Goal: Communication & Community: Answer question/provide support

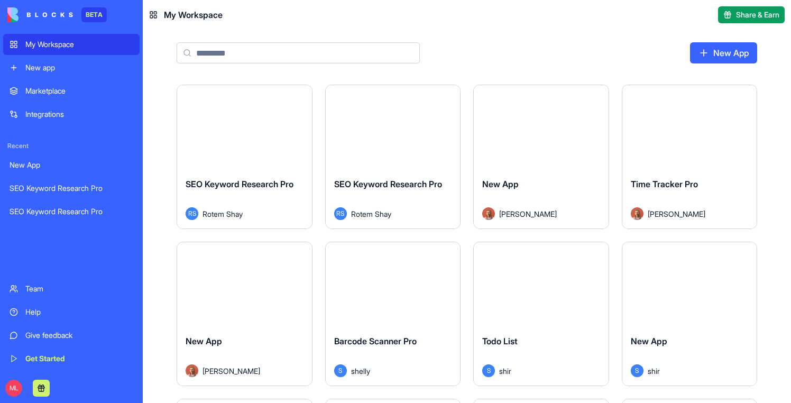
click at [210, 58] on input at bounding box center [298, 52] width 243 height 21
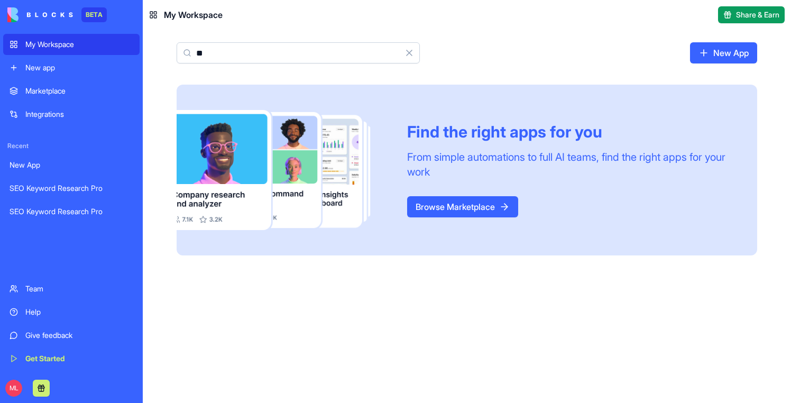
type input "*"
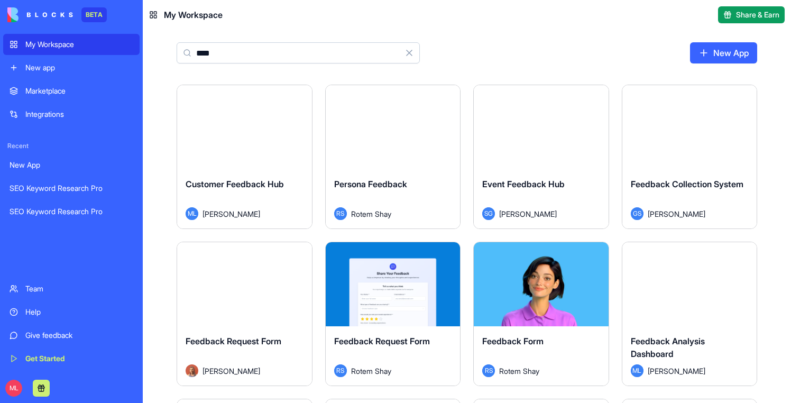
type input "****"
click at [230, 140] on div "Launch" at bounding box center [244, 127] width 135 height 84
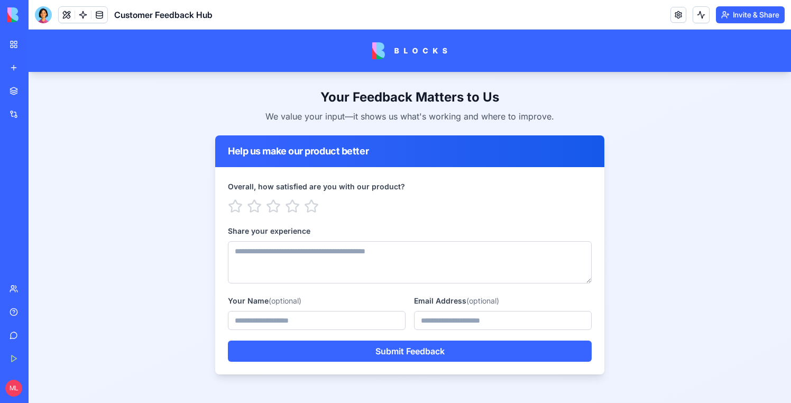
click at [67, 12] on button at bounding box center [67, 15] width 16 height 16
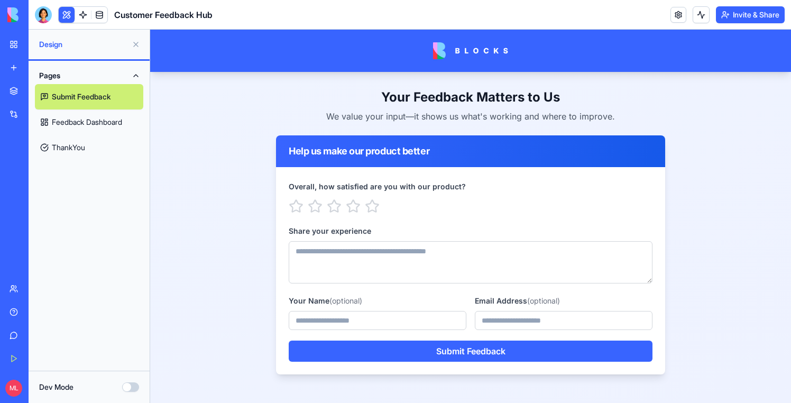
click at [87, 128] on link "Feedback Dashboard" at bounding box center [89, 121] width 108 height 25
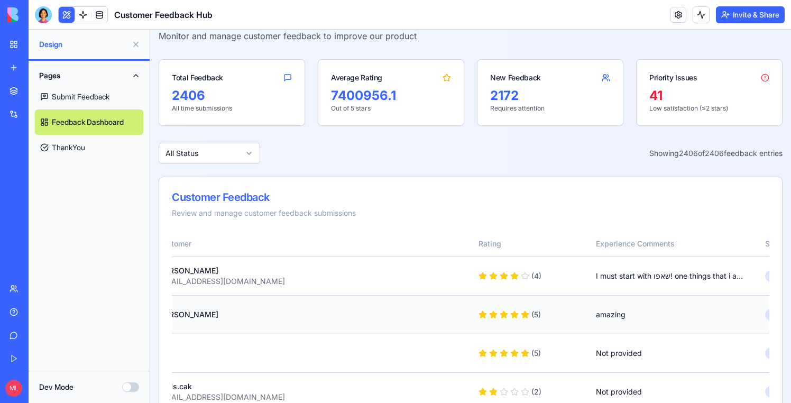
scroll to position [0, 24]
click at [645, 275] on div "I must start with שאפו! one things that i am sure you are working on , transiti…" at bounding box center [671, 276] width 152 height 11
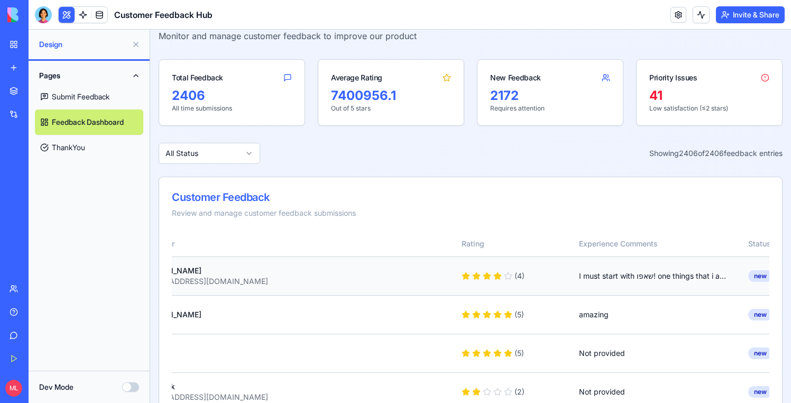
scroll to position [0, 0]
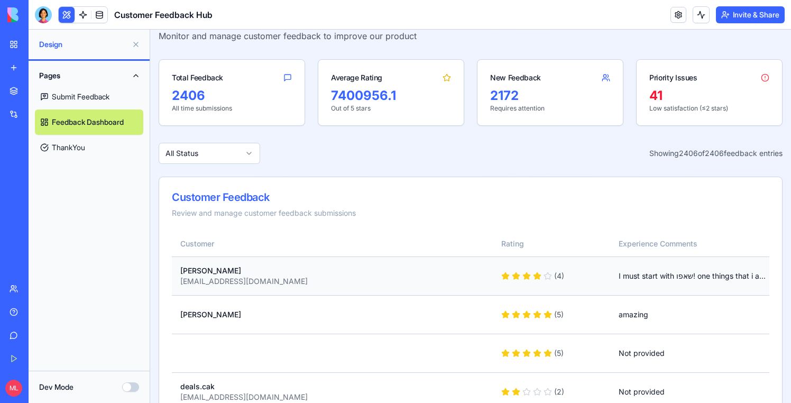
click at [223, 276] on div "[EMAIL_ADDRESS][DOMAIN_NAME]" at bounding box center [332, 281] width 304 height 11
click at [40, 9] on div at bounding box center [43, 14] width 17 height 17
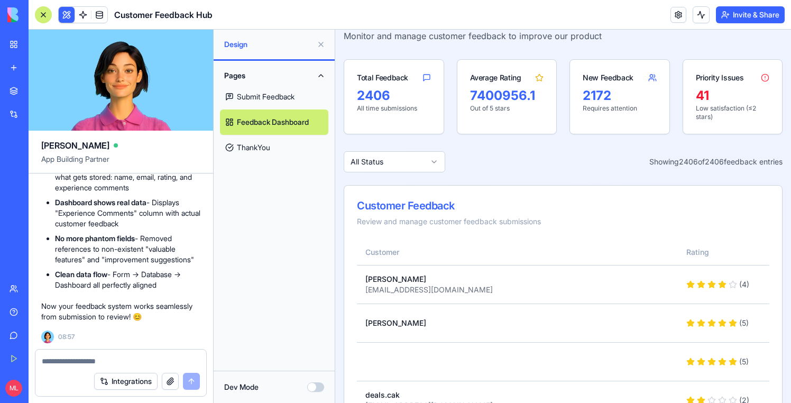
click at [74, 358] on textarea at bounding box center [121, 361] width 158 height 11
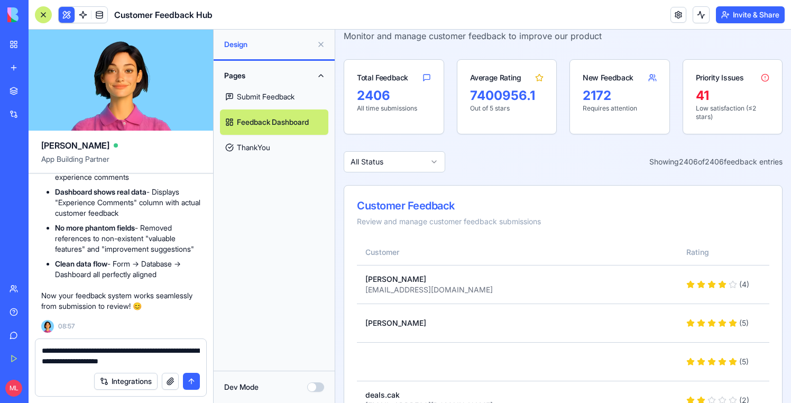
type textarea "**********"
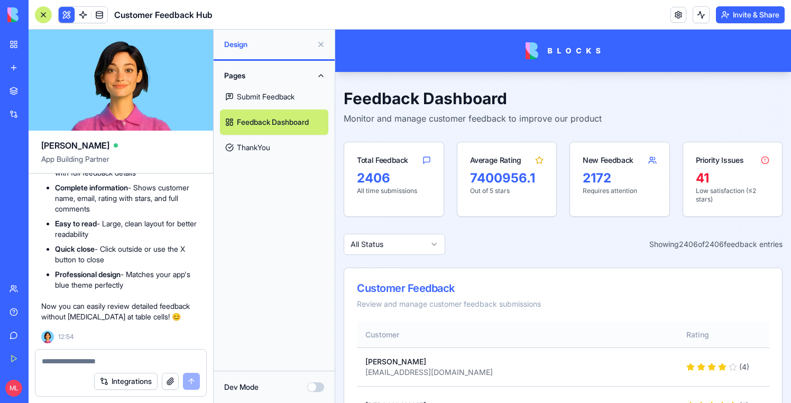
scroll to position [76, 0]
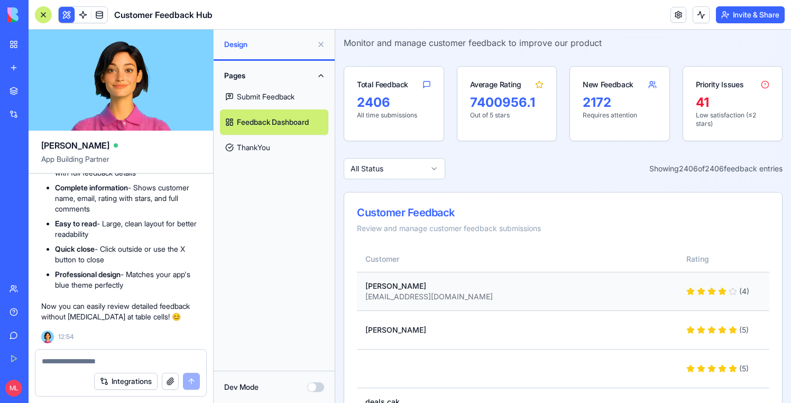
click at [466, 287] on div "Ran Davidovitz" at bounding box center [517, 286] width 304 height 11
click at [465, 287] on div "Ran Davidovitz" at bounding box center [517, 286] width 304 height 11
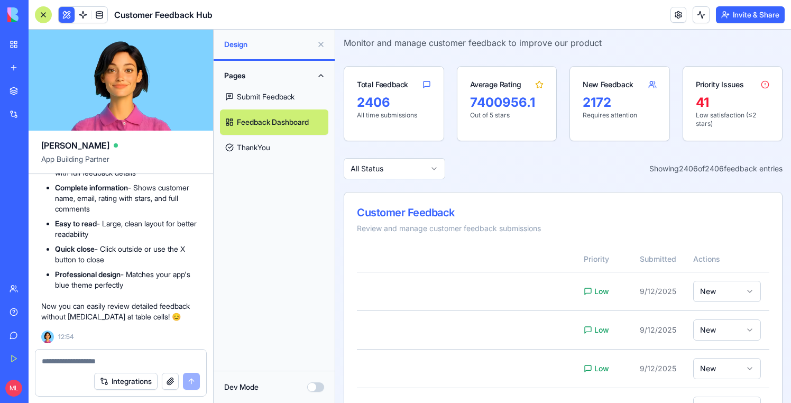
scroll to position [7997, 0]
click at [319, 44] on button at bounding box center [320, 44] width 17 height 17
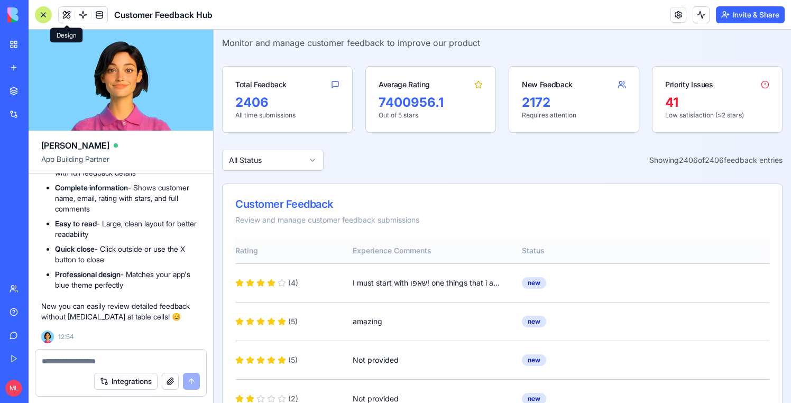
scroll to position [0, 0]
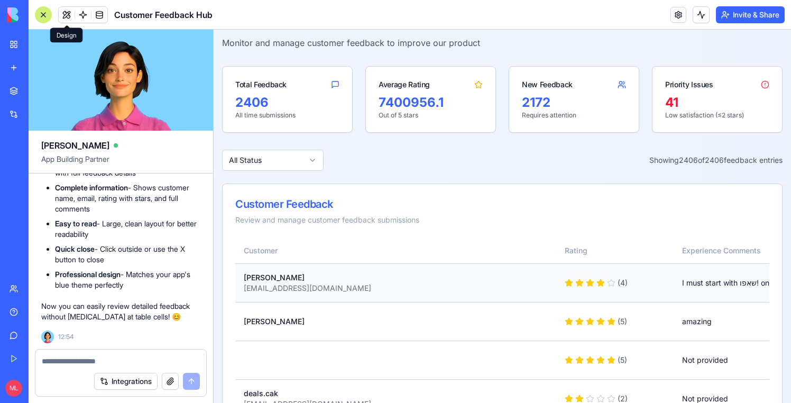
click at [258, 282] on div "Ran Davidovitz" at bounding box center [396, 277] width 304 height 11
click at [321, 295] on td "Ran Davidovitz ran.davidovitz@gmail.com" at bounding box center [395, 282] width 321 height 39
click at [80, 363] on textarea at bounding box center [121, 361] width 158 height 11
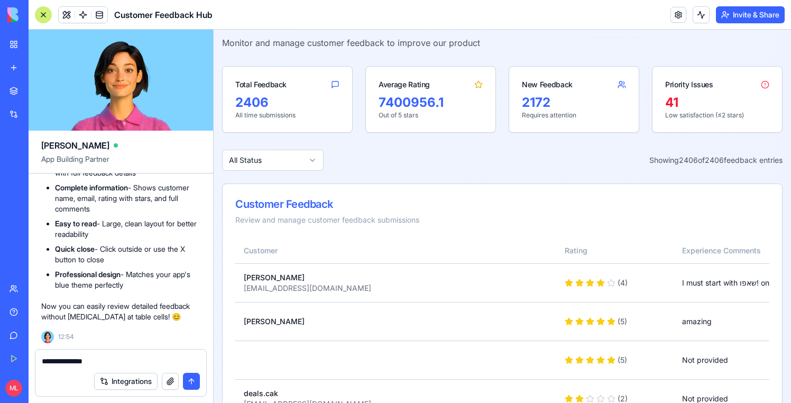
type textarea "**********"
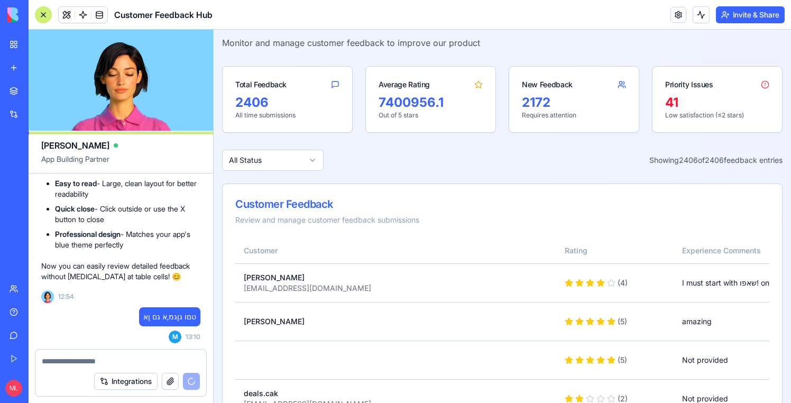
scroll to position [8309, 0]
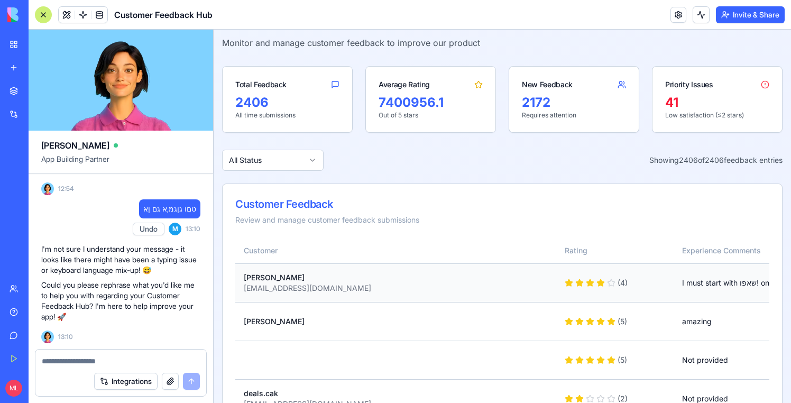
click at [505, 270] on td "Ran Davidovitz ran.davidovitz@gmail.com" at bounding box center [395, 282] width 321 height 39
click at [505, 278] on div "Ran Davidovitz" at bounding box center [396, 277] width 304 height 11
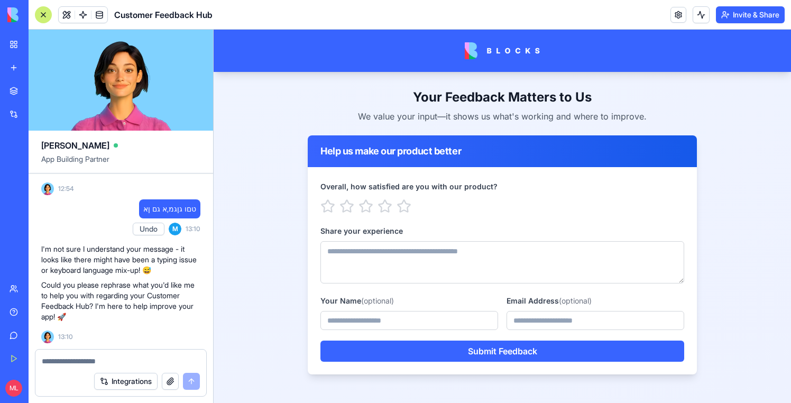
click at [86, 356] on textarea at bounding box center [121, 361] width 158 height 11
type textarea "*"
type textarea "**********"
click at [63, 13] on button at bounding box center [67, 15] width 16 height 16
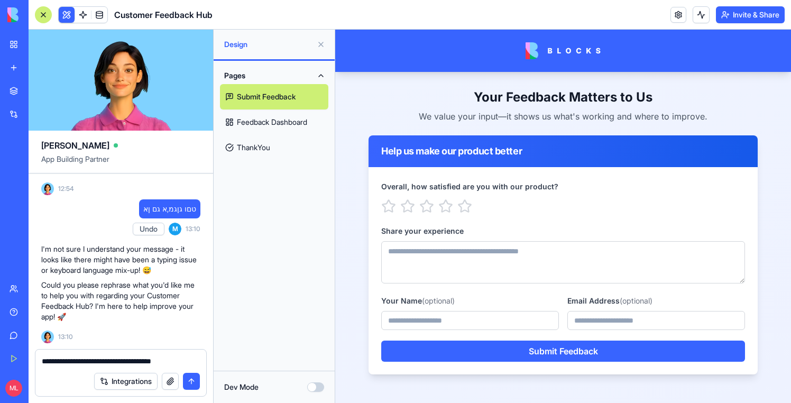
click at [128, 360] on textarea "**********" at bounding box center [121, 361] width 158 height 11
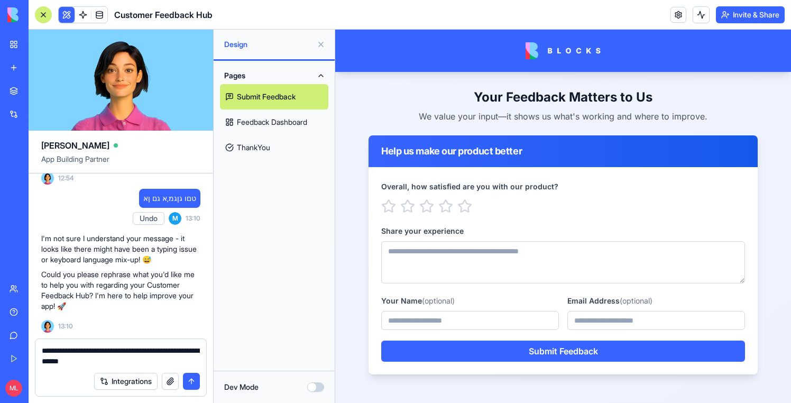
click at [152, 362] on textarea "**********" at bounding box center [121, 355] width 158 height 21
type textarea "**********"
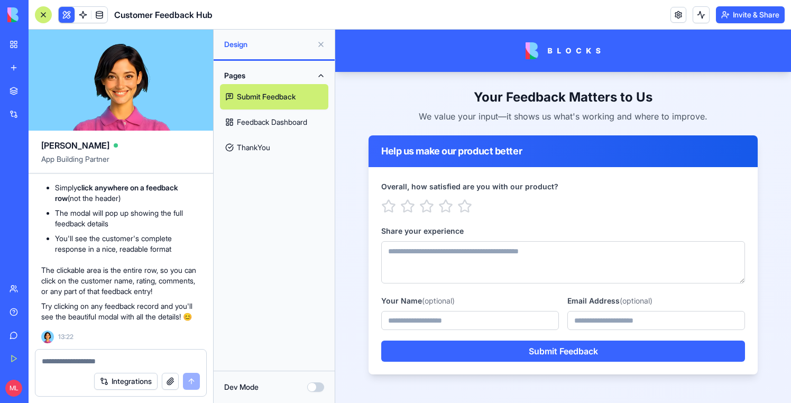
scroll to position [8518, 0]
click at [267, 118] on link "Feedback Dashboard" at bounding box center [274, 121] width 108 height 25
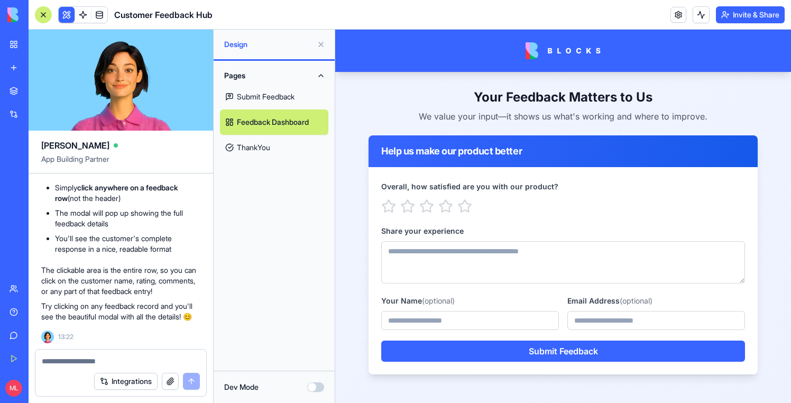
scroll to position [8555, 0]
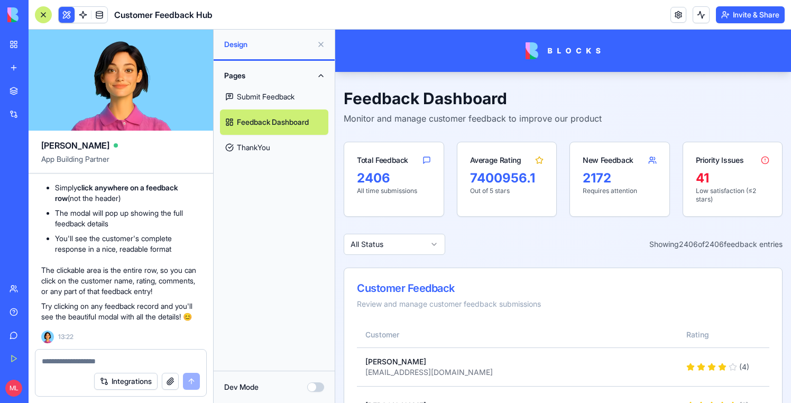
click at [264, 123] on link "Feedback Dashboard" at bounding box center [274, 121] width 108 height 25
click at [400, 301] on div "Customer Feedback Review and manage customer feedback submissions" at bounding box center [563, 295] width 438 height 54
drag, startPoint x: 17, startPoint y: 293, endPoint x: 86, endPoint y: 362, distance: 96.8
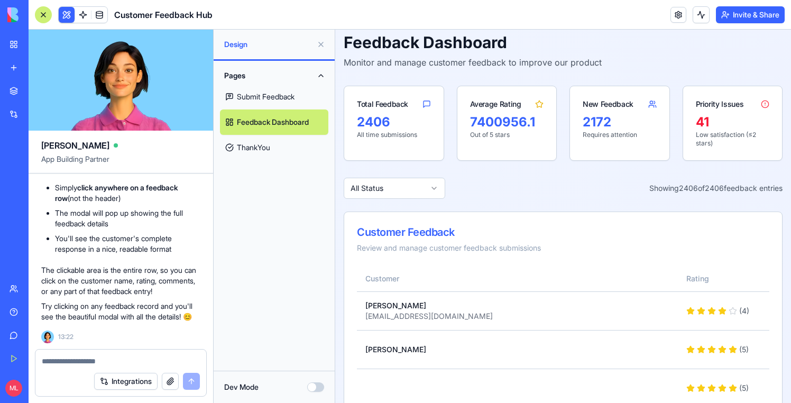
scroll to position [419, 0]
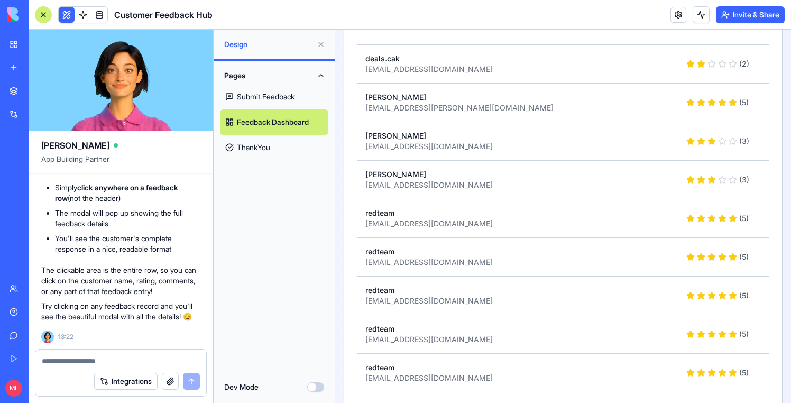
click at [71, 363] on textarea at bounding box center [121, 361] width 158 height 11
type textarea "**********"
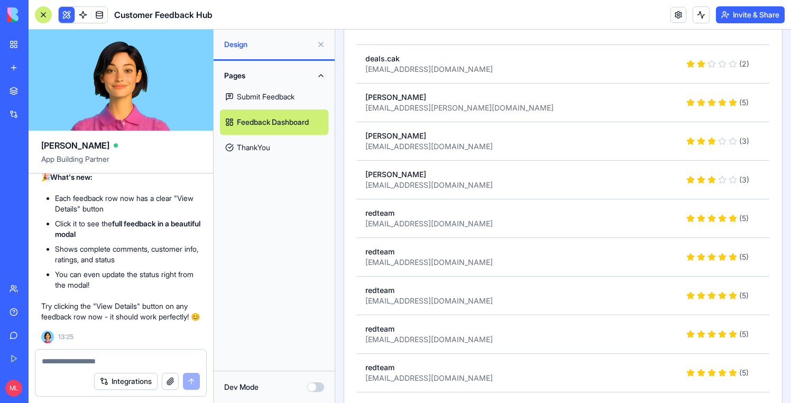
scroll to position [8992, 0]
click at [38, 16] on div at bounding box center [43, 14] width 17 height 17
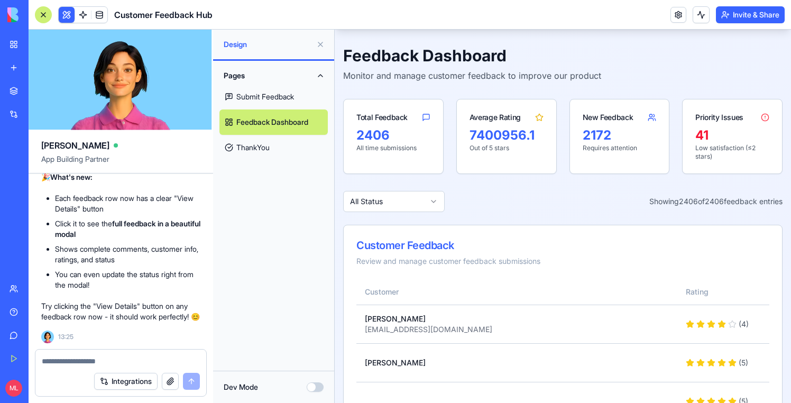
scroll to position [105, 0]
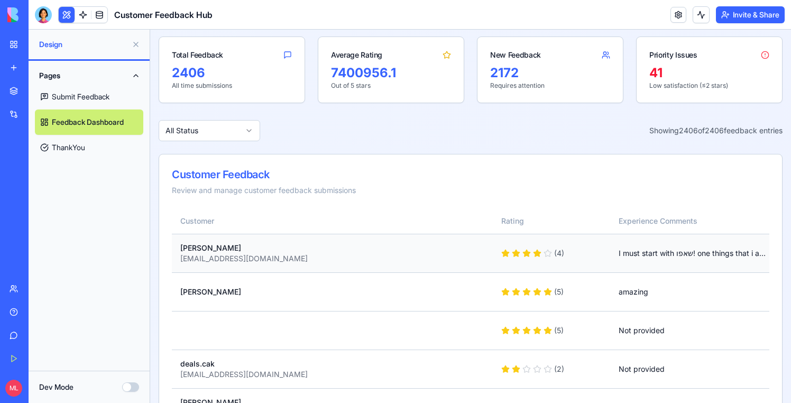
click at [373, 258] on div "[EMAIL_ADDRESS][DOMAIN_NAME]" at bounding box center [332, 258] width 304 height 11
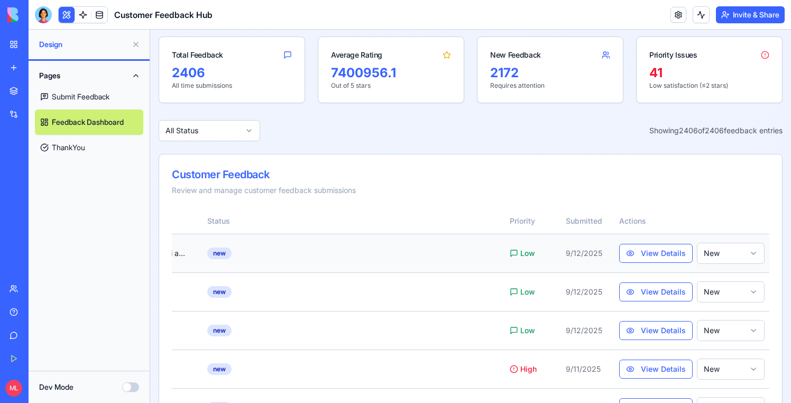
scroll to position [0, 589]
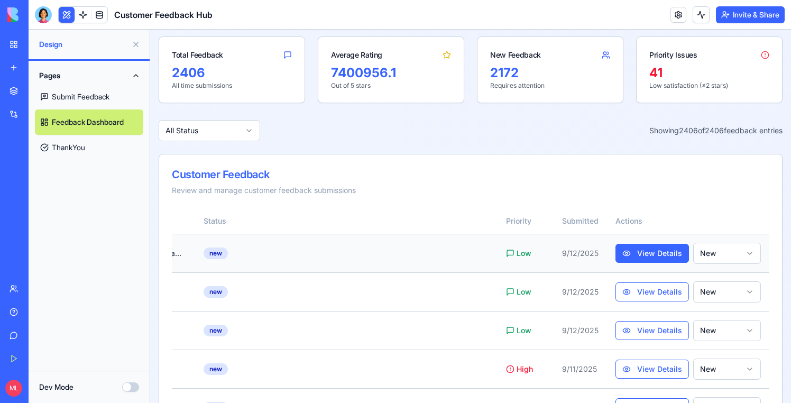
click at [670, 244] on button "View Details" at bounding box center [651, 253] width 73 height 19
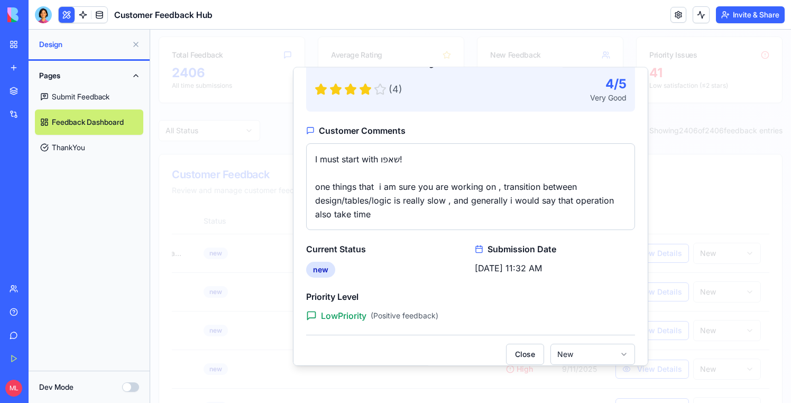
scroll to position [133, 0]
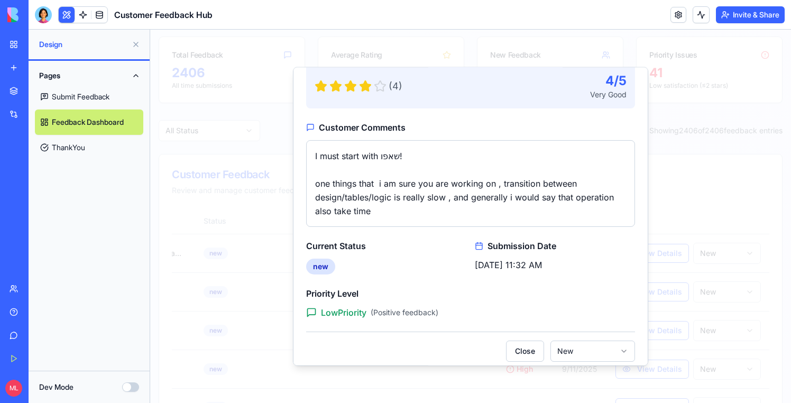
click at [694, 228] on div at bounding box center [470, 216] width 641 height 373
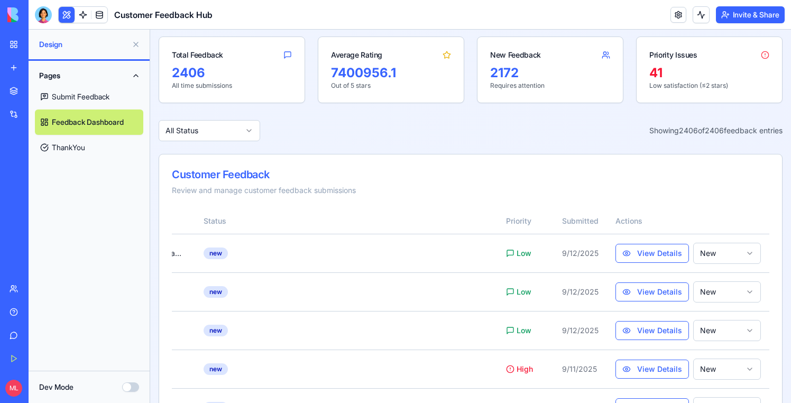
click at [44, 6] on div at bounding box center [43, 14] width 17 height 17
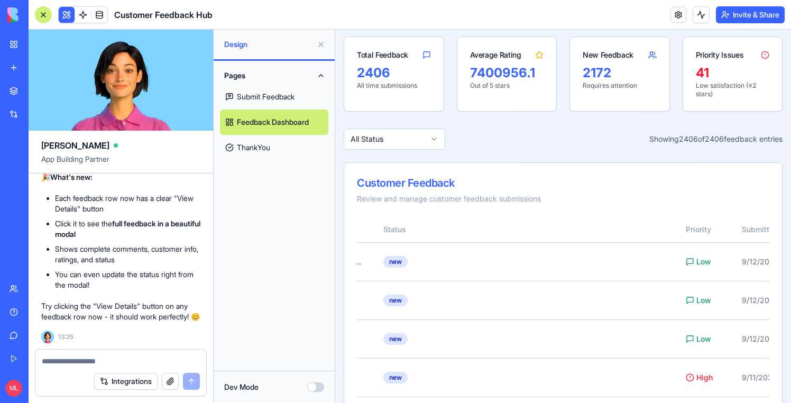
click at [58, 366] on textarea at bounding box center [121, 361] width 158 height 11
type textarea "*"
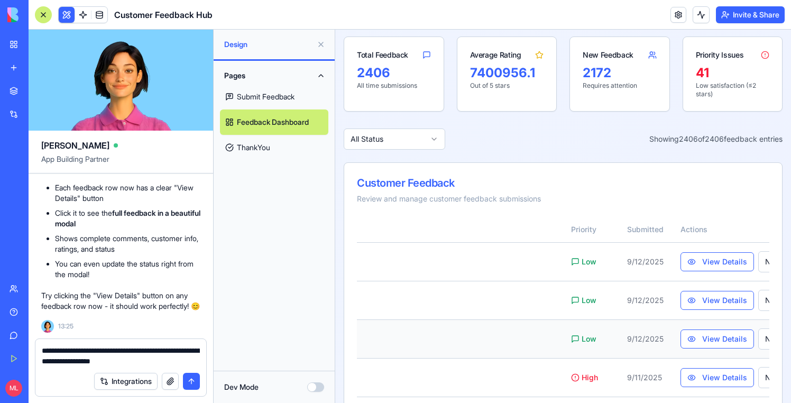
scroll to position [0, 774]
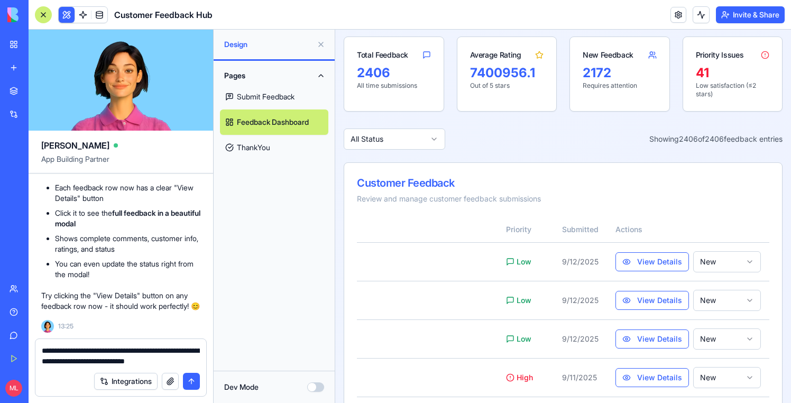
type textarea "**********"
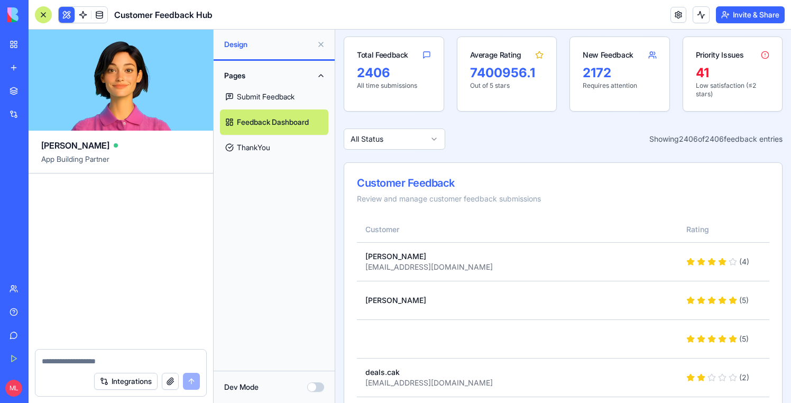
scroll to position [9348, 0]
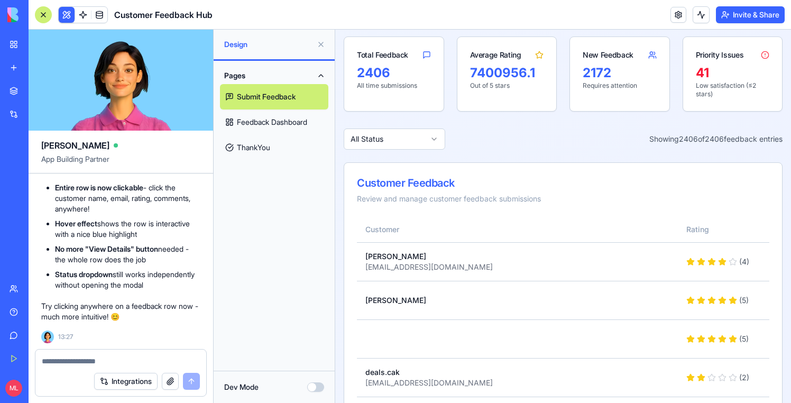
click at [269, 92] on link "Submit Feedback" at bounding box center [274, 96] width 108 height 25
click at [271, 115] on link "Feedback Dashboard" at bounding box center [274, 121] width 108 height 25
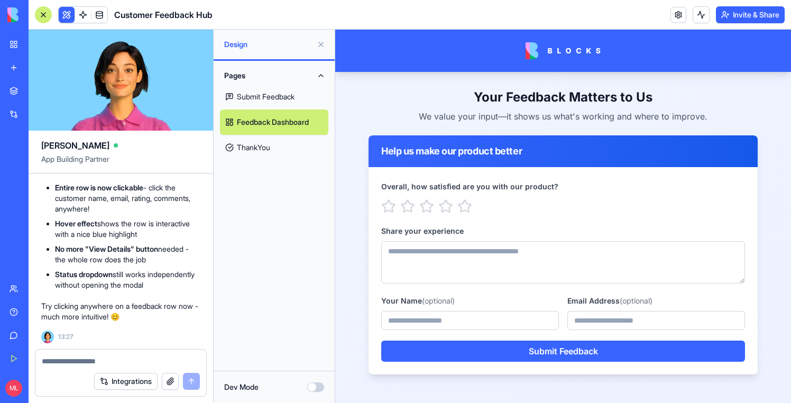
click at [245, 123] on link "Feedback Dashboard" at bounding box center [274, 121] width 108 height 25
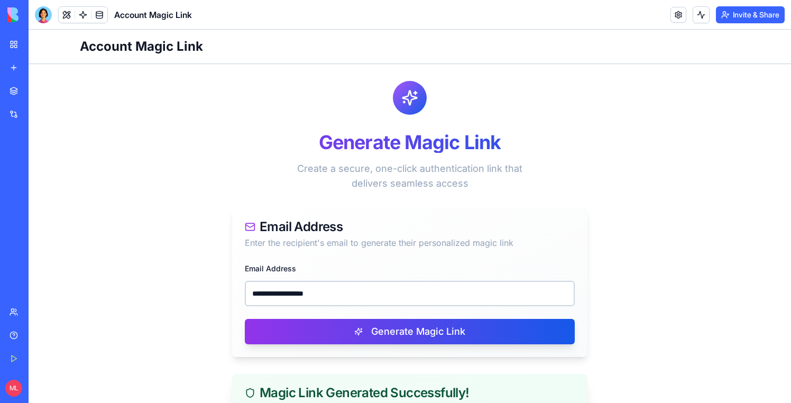
scroll to position [176, 0]
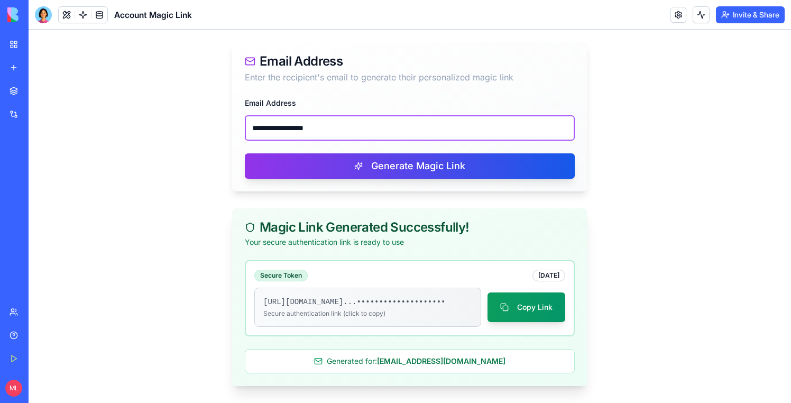
click at [281, 115] on input "**********" at bounding box center [410, 127] width 330 height 25
paste input "*****"
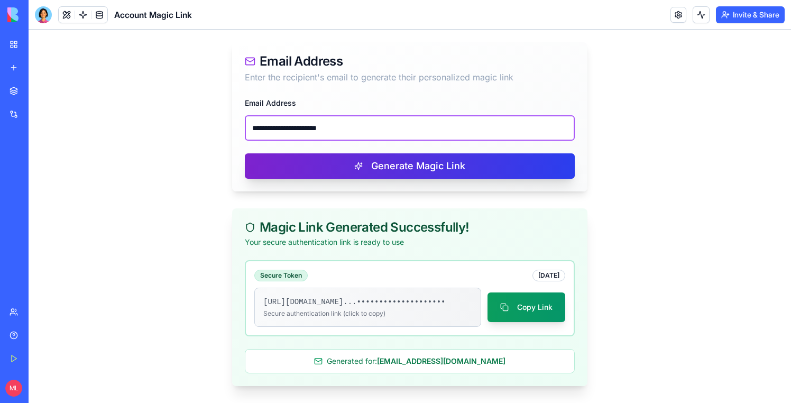
type input "**********"
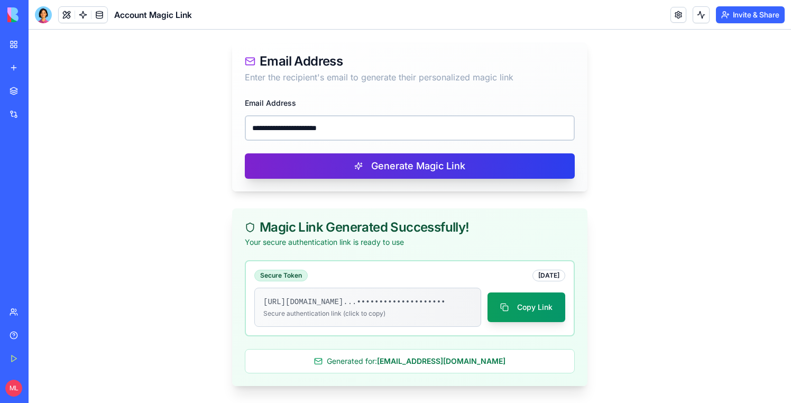
click at [310, 155] on button "Generate Magic Link" at bounding box center [410, 165] width 330 height 25
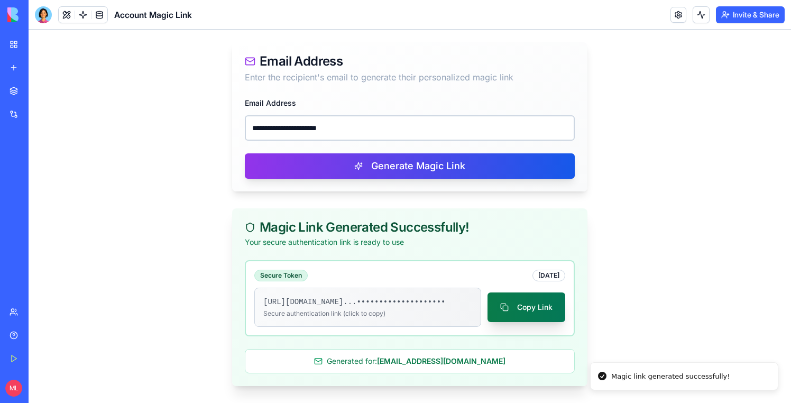
click at [535, 306] on button "Copy Link" at bounding box center [526, 307] width 78 height 30
click at [548, 301] on button "Copy Link" at bounding box center [526, 307] width 78 height 30
